Goal: Task Accomplishment & Management: Manage account settings

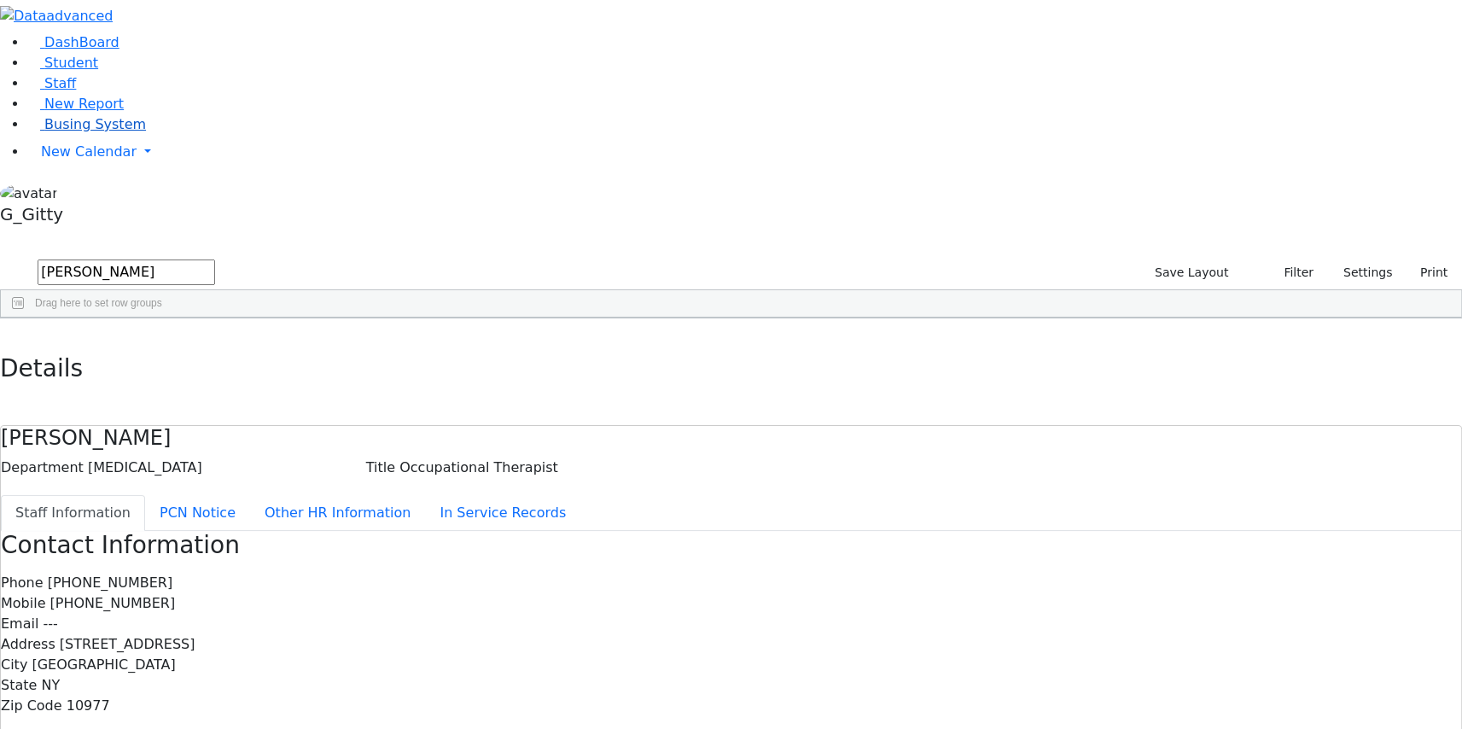
drag, startPoint x: 109, startPoint y: 212, endPoint x: 108, endPoint y: 224, distance: 12.1
click at [109, 135] on li "Busing System" at bounding box center [744, 124] width 1434 height 20
click at [107, 132] on span "Busing System" at bounding box center [95, 124] width 102 height 16
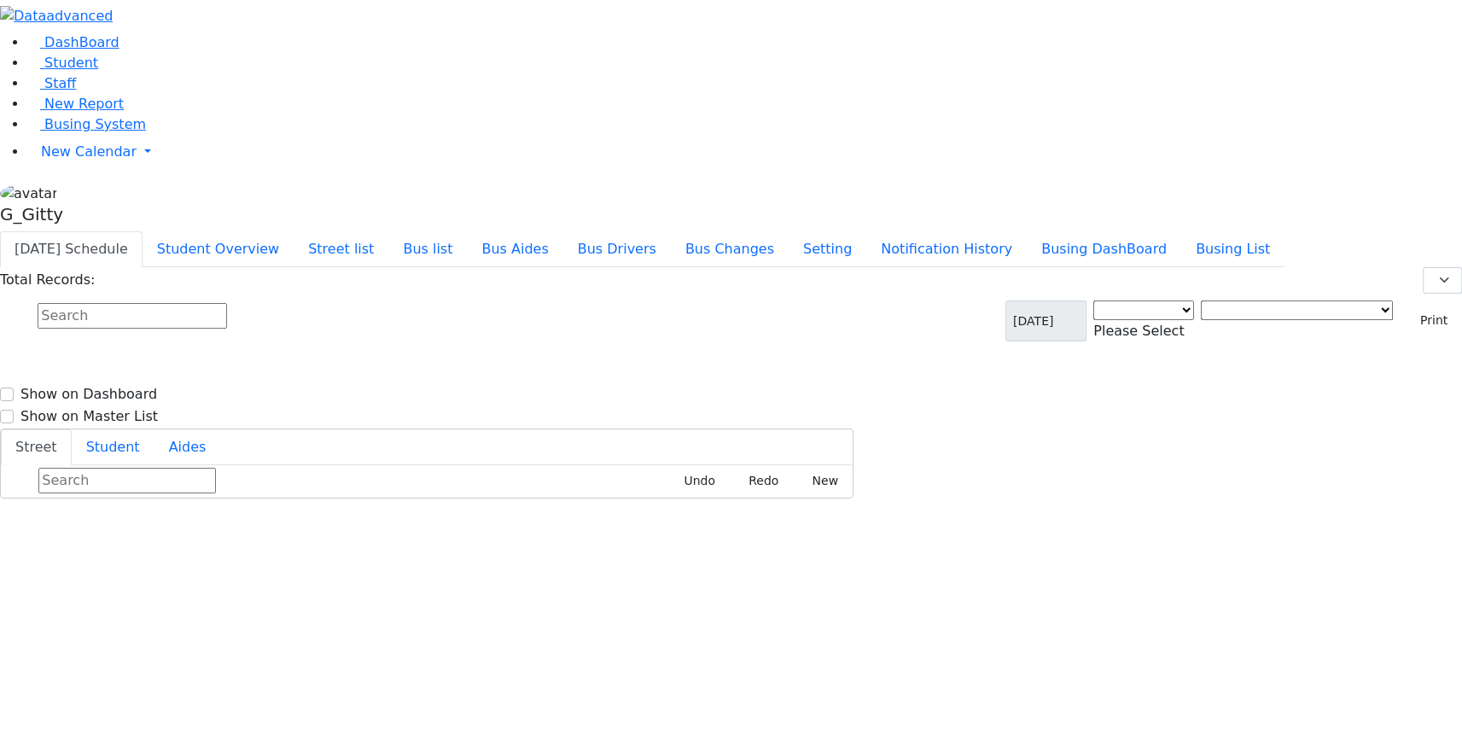
select select "3"
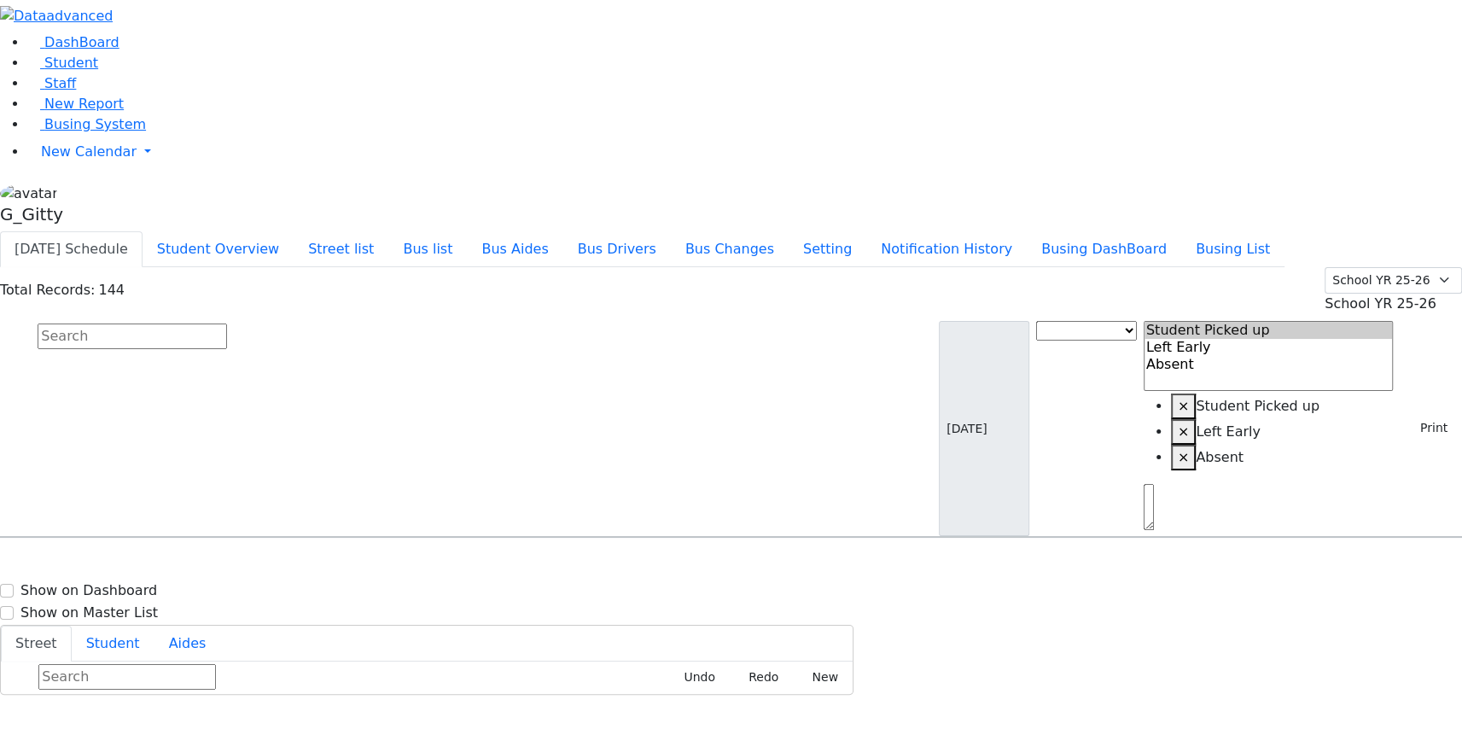
click at [227, 323] on input "text" at bounding box center [132, 336] width 189 height 26
type input "ziss"
click at [209, 564] on div "[PERSON_NAME] [DATE] 8457837205" at bounding box center [105, 585] width 208 height 43
select select
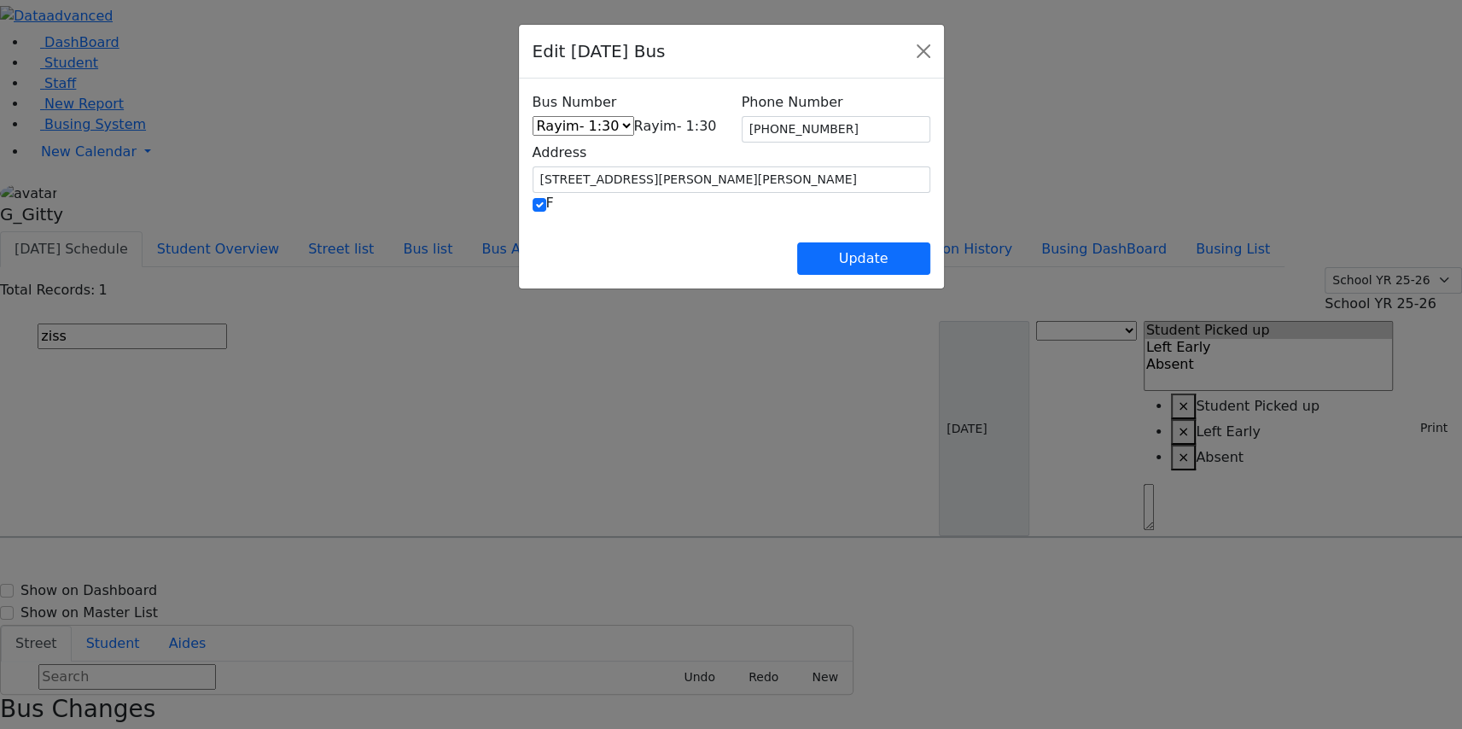
click at [653, 128] on span "Rayim- 1:30" at bounding box center [675, 126] width 83 height 16
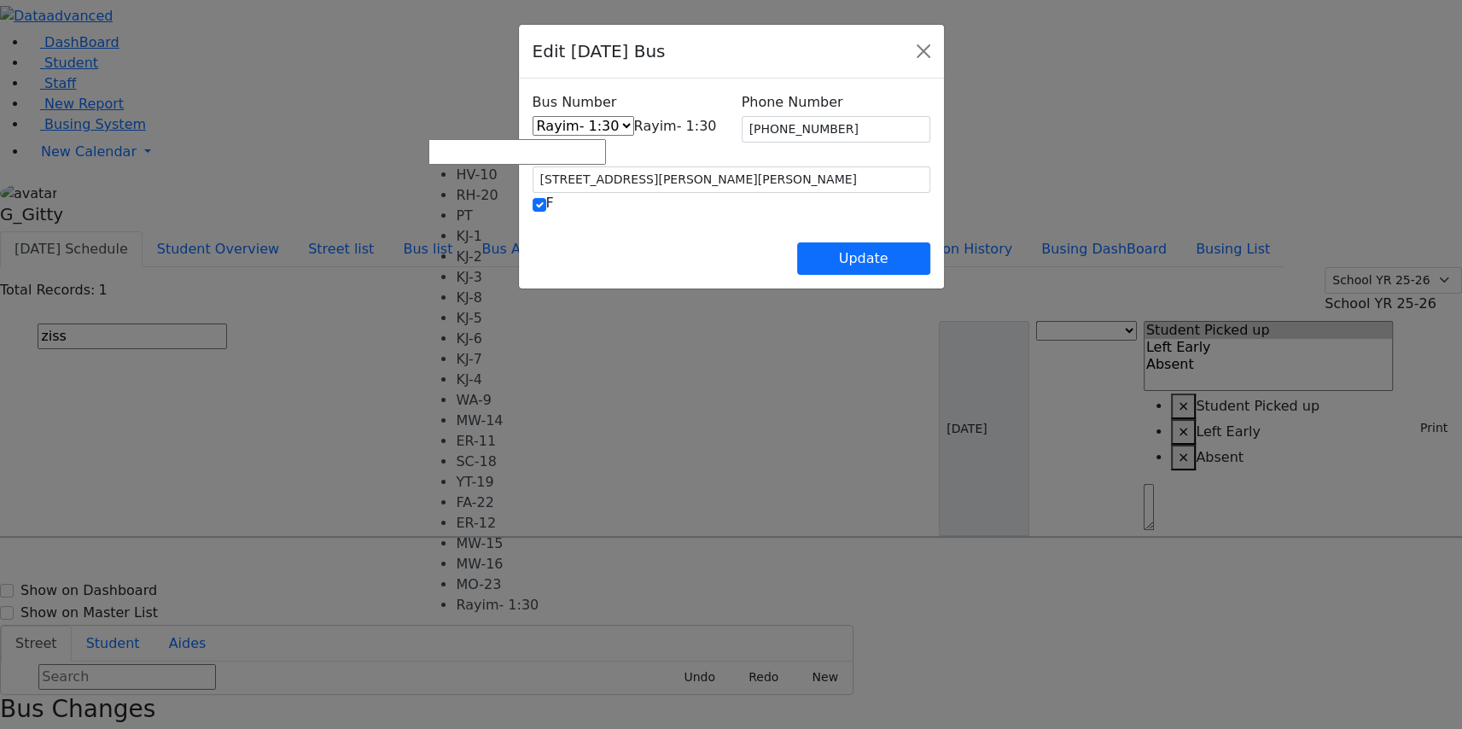
select select "407"
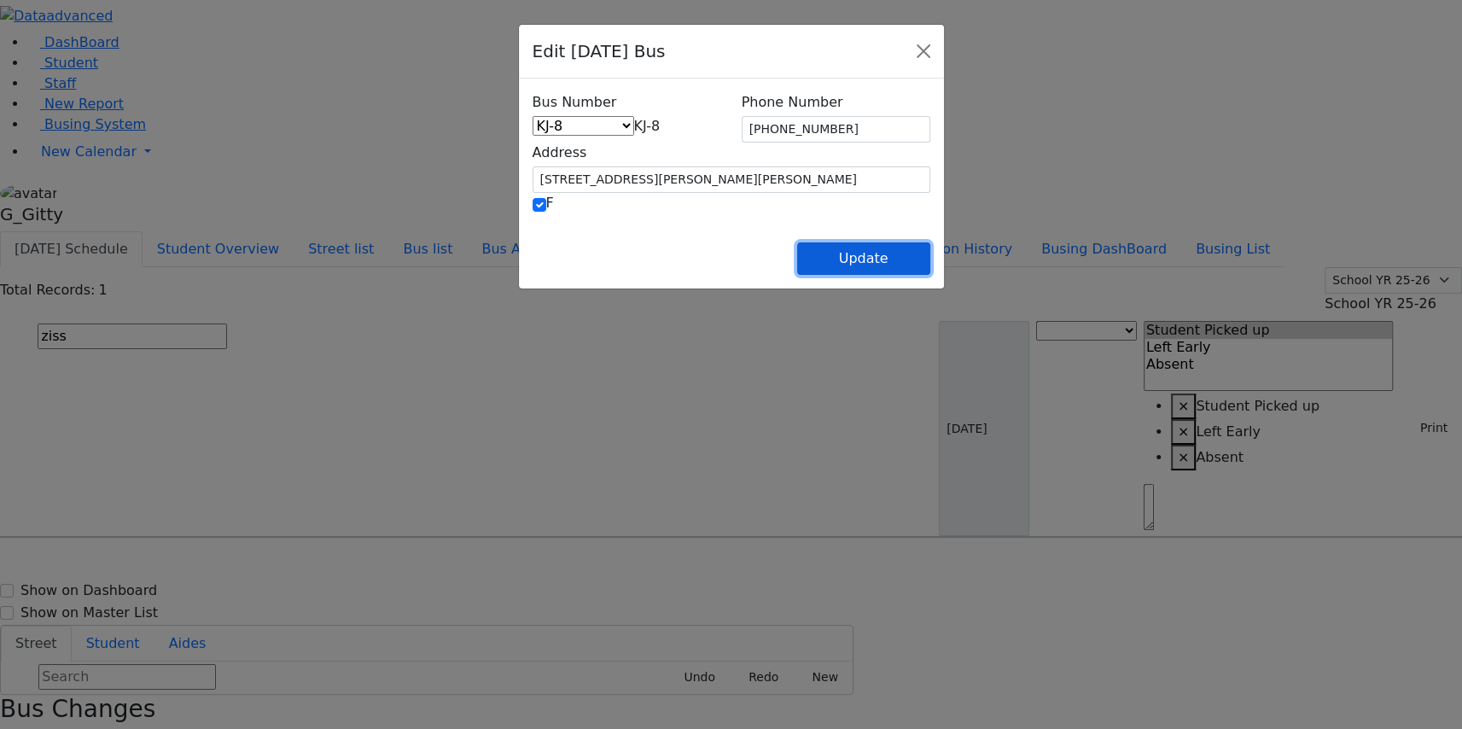
click at [930, 257] on button "Update" at bounding box center [863, 258] width 133 height 32
select select
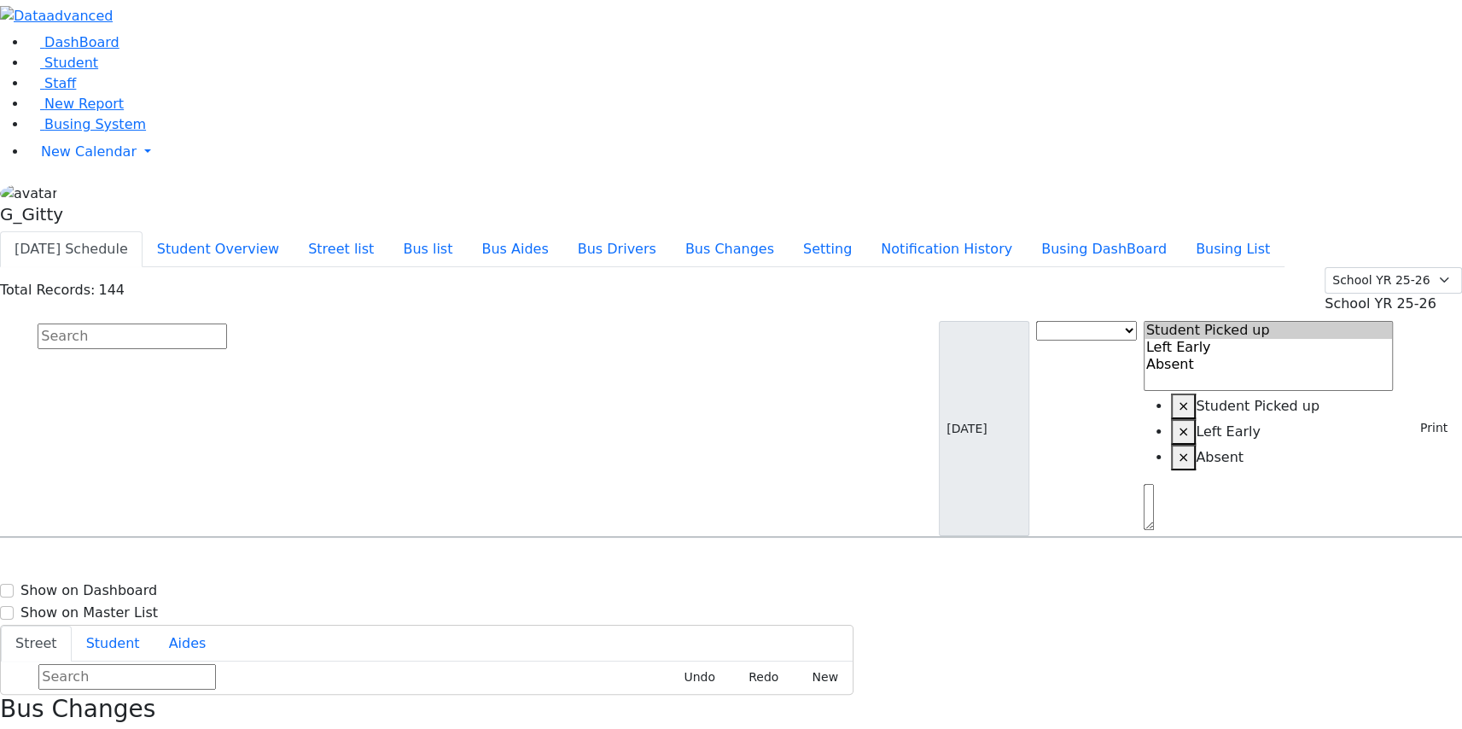
click at [227, 323] on input "text" at bounding box center [132, 336] width 189 height 26
type input "mindy"
click at [575, 564] on div "Markowitz Mindy 12/9/2014 8454928692 47 Satmar Drive #302 KJ-2 47 Satmar Drive …" at bounding box center [731, 606] width 1460 height 85
click at [416, 607] on div "2 Lipa Friedman Lane #203" at bounding box center [312, 628] width 206 height 43
select select
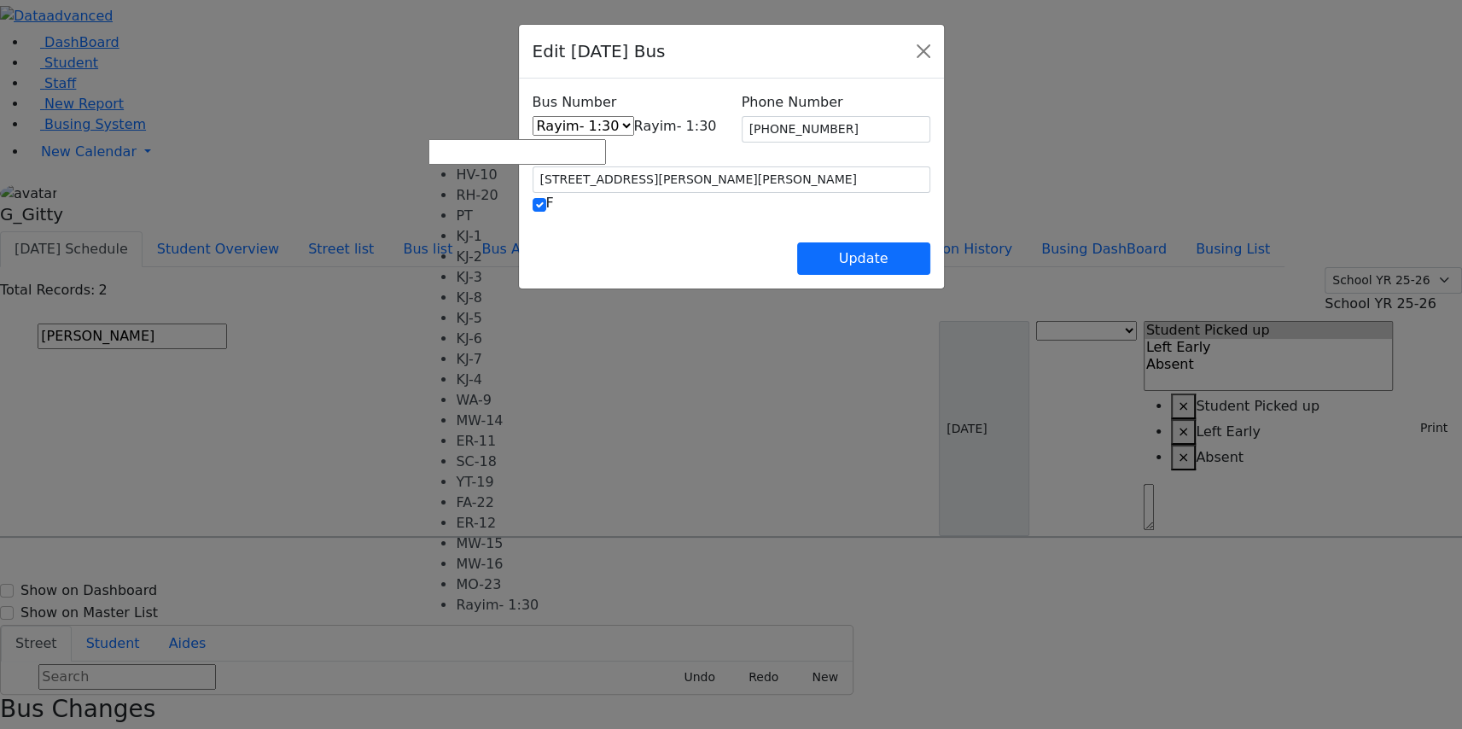
click at [645, 125] on span "Rayim- 1:30" at bounding box center [675, 126] width 83 height 16
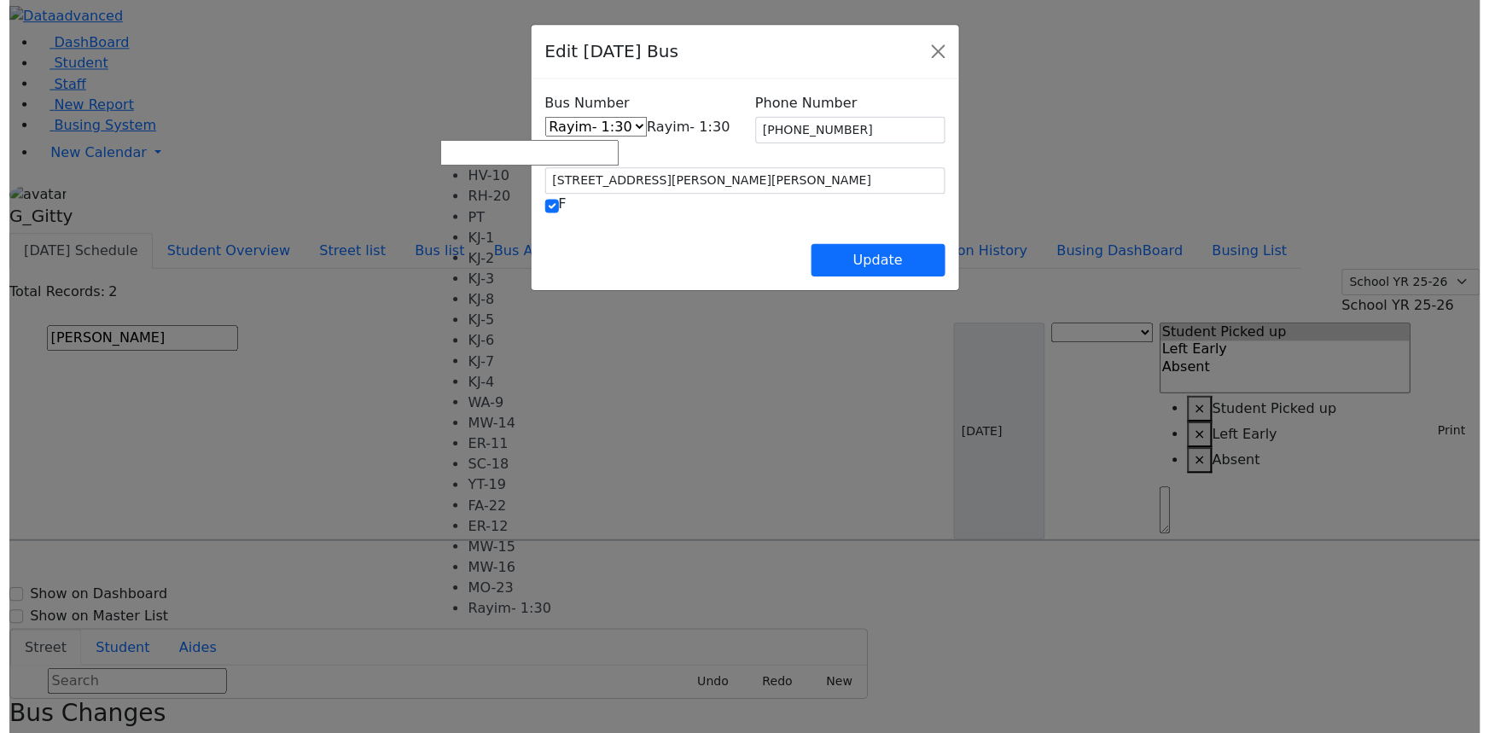
scroll to position [62, 0]
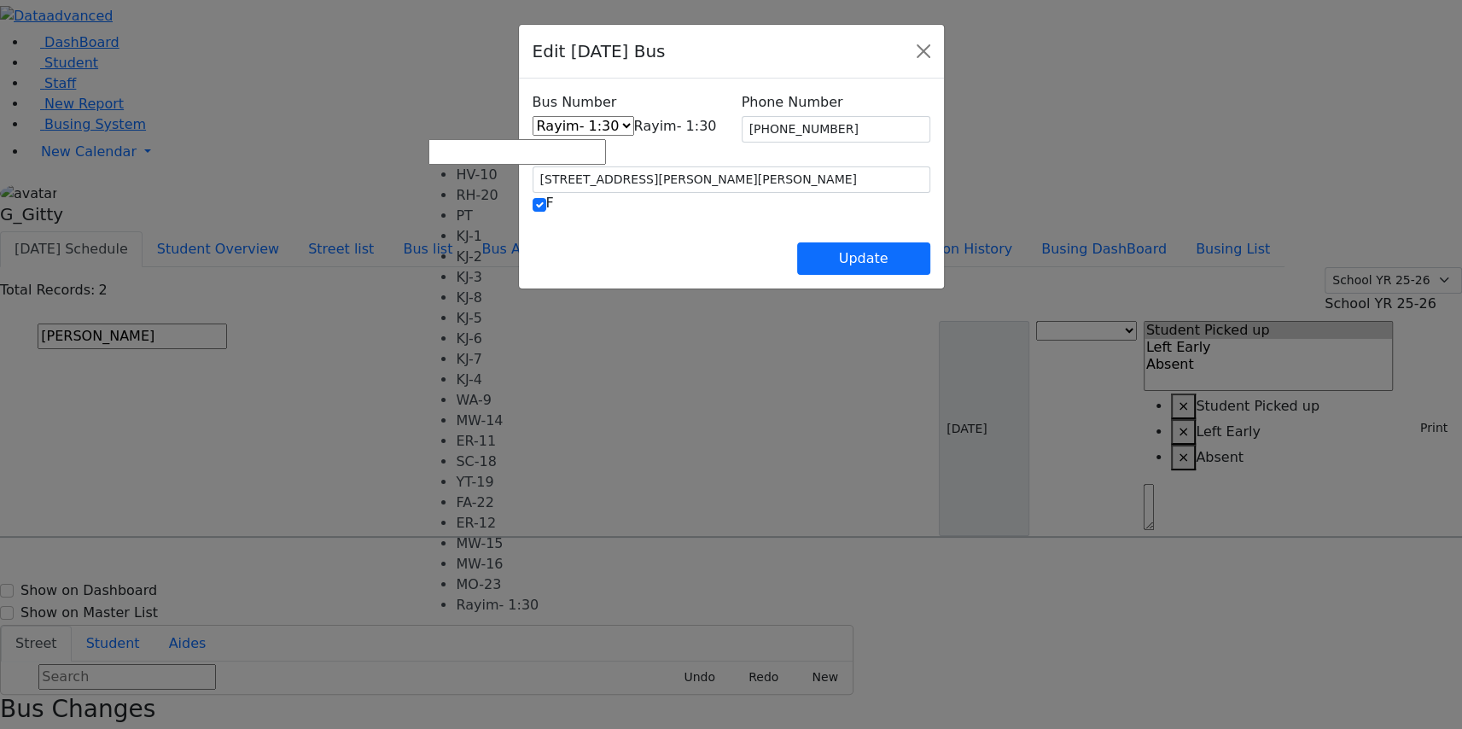
select select "407"
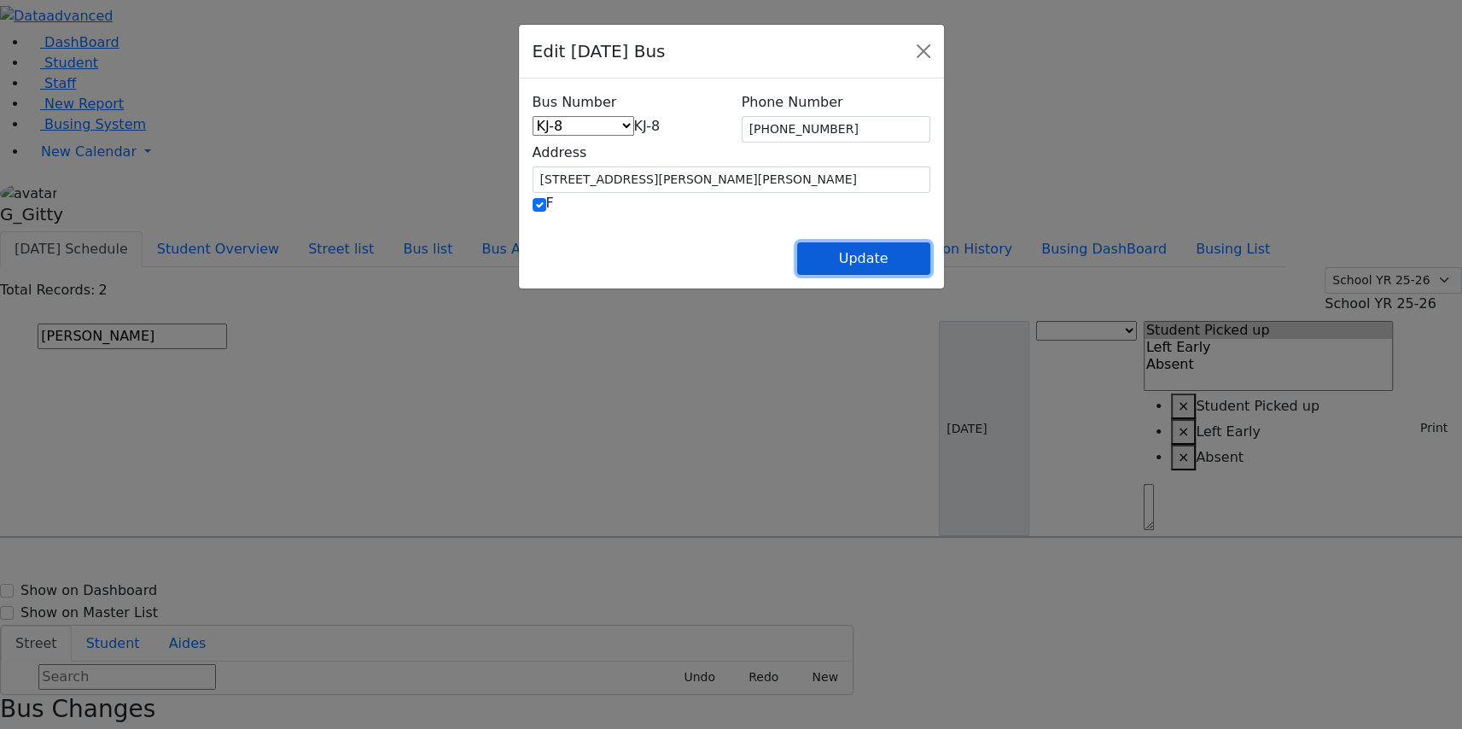
click at [930, 267] on button "Update" at bounding box center [863, 258] width 133 height 32
select select
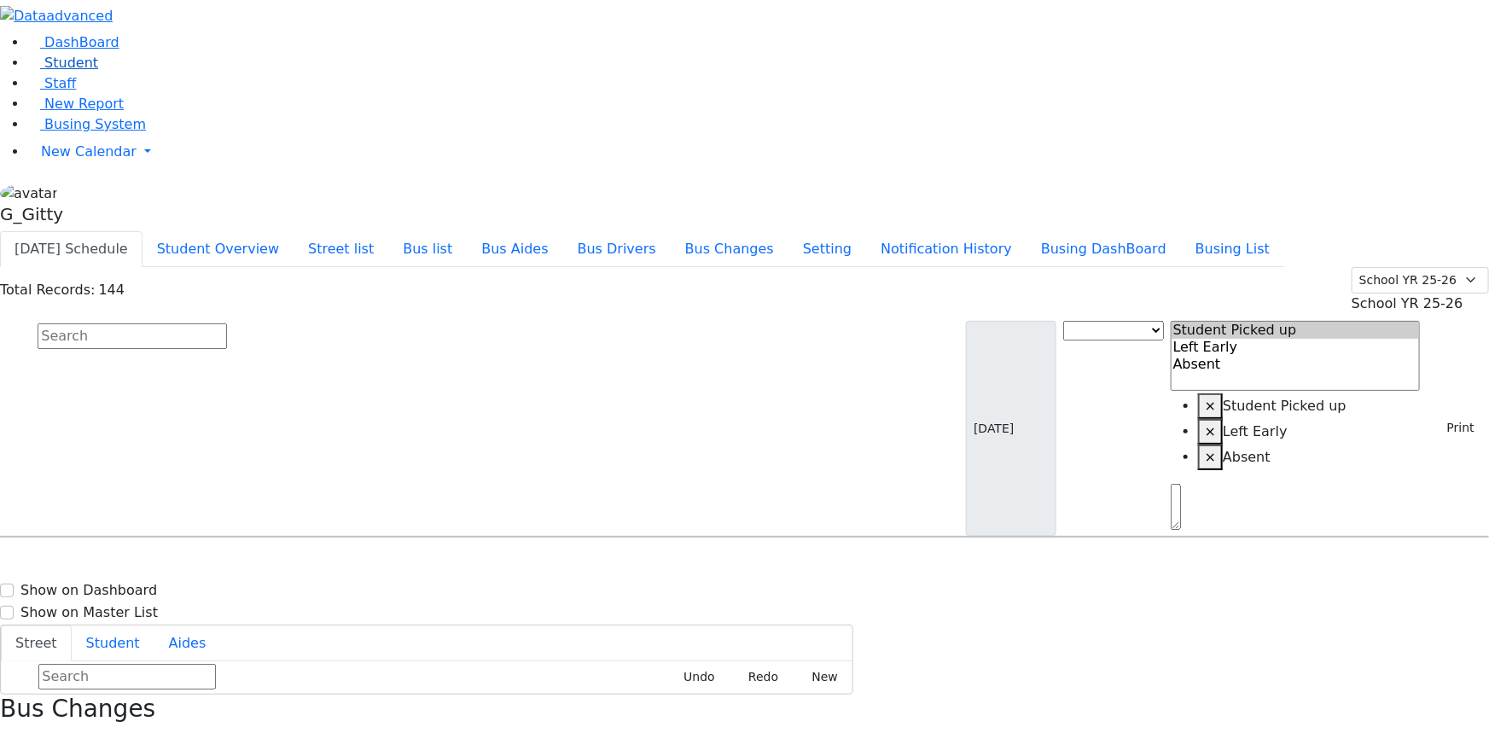
click at [82, 71] on link "Student" at bounding box center [62, 63] width 71 height 16
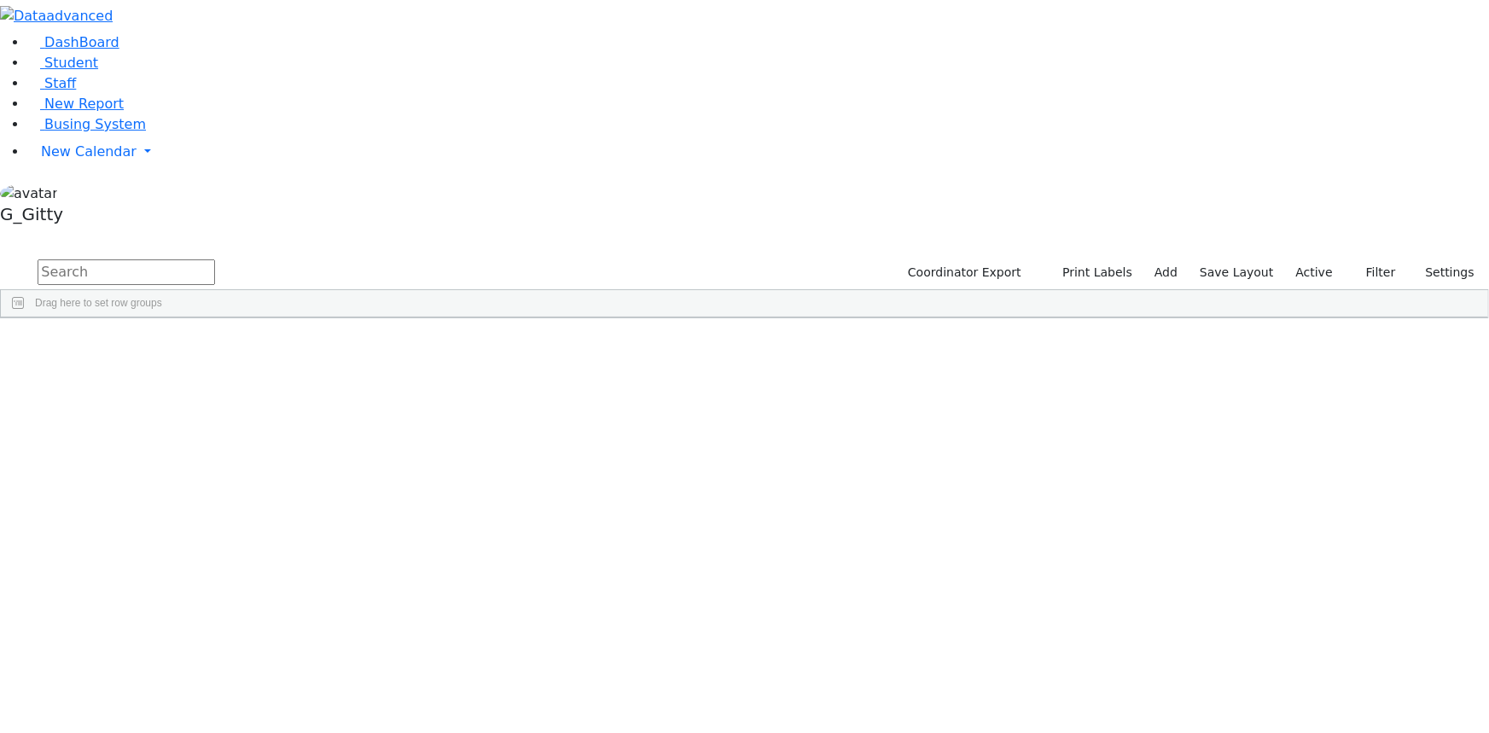
click at [215, 259] on input "text" at bounding box center [126, 272] width 177 height 26
type input "aker"
click at [216, 368] on div "Aker" at bounding box center [162, 379] width 108 height 23
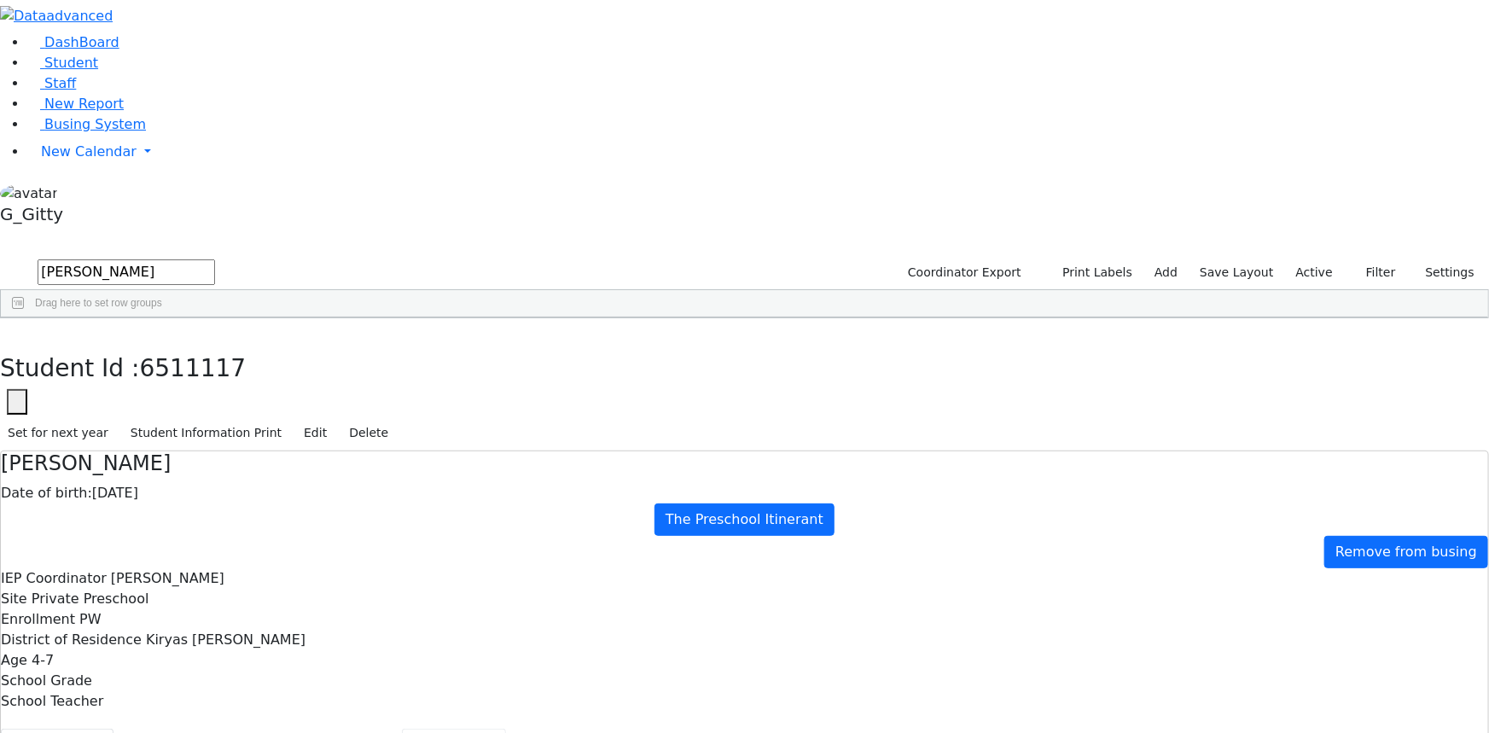
click at [402, 729] on button "Scheduling" at bounding box center [454, 747] width 104 height 36
